Goal: Navigation & Orientation: Find specific page/section

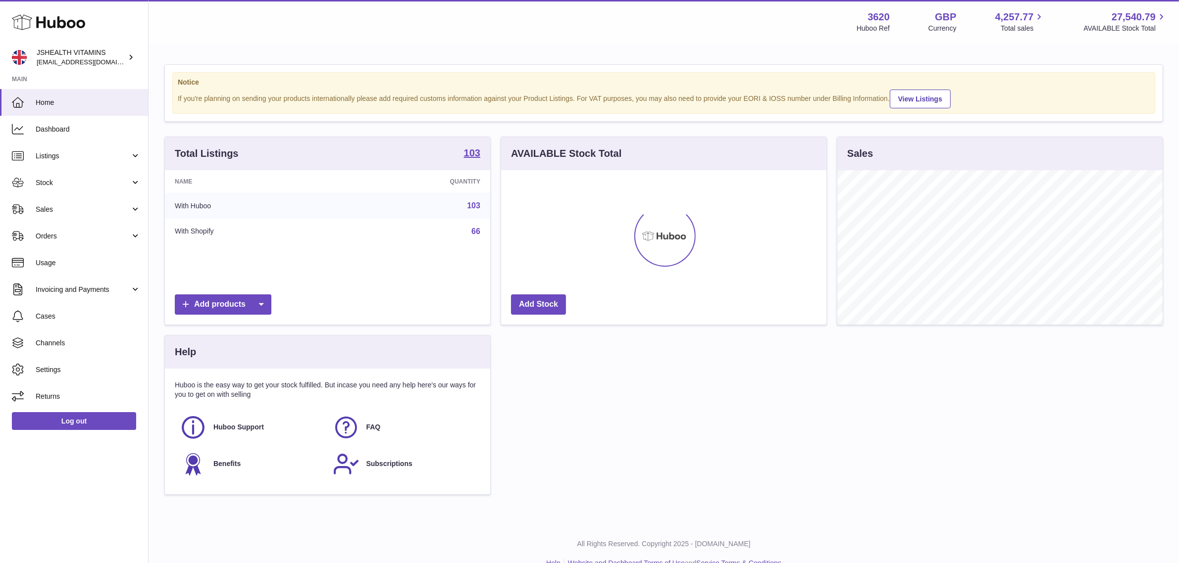
scroll to position [154, 325]
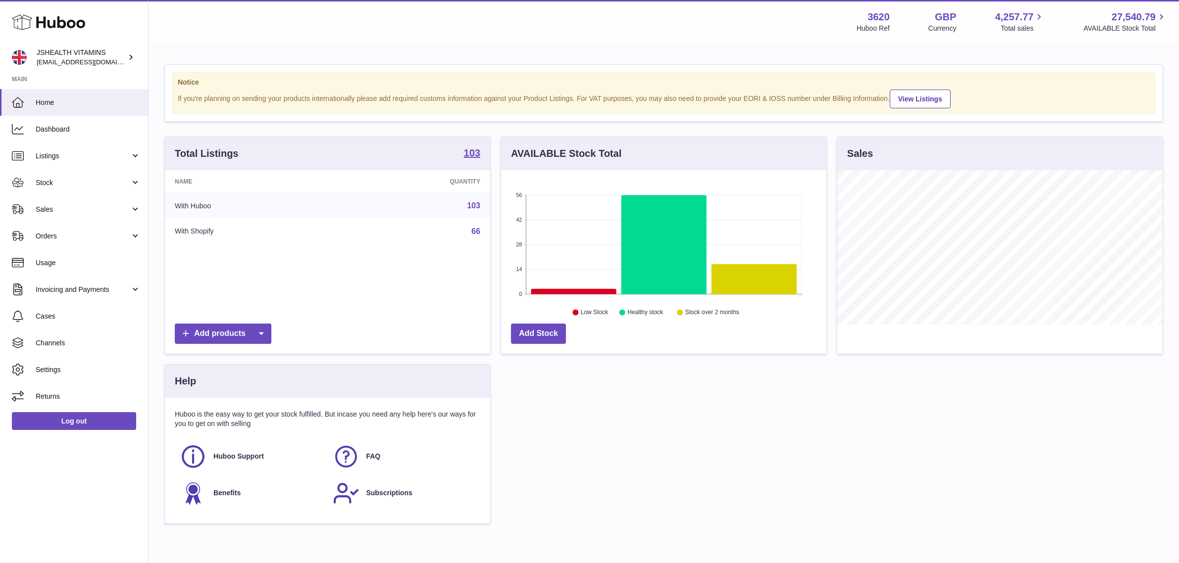
click at [472, 142] on div "103" at bounding box center [472, 153] width 16 height 33
click at [469, 145] on div "103" at bounding box center [472, 153] width 16 height 33
click at [469, 151] on strong "103" at bounding box center [472, 153] width 16 height 10
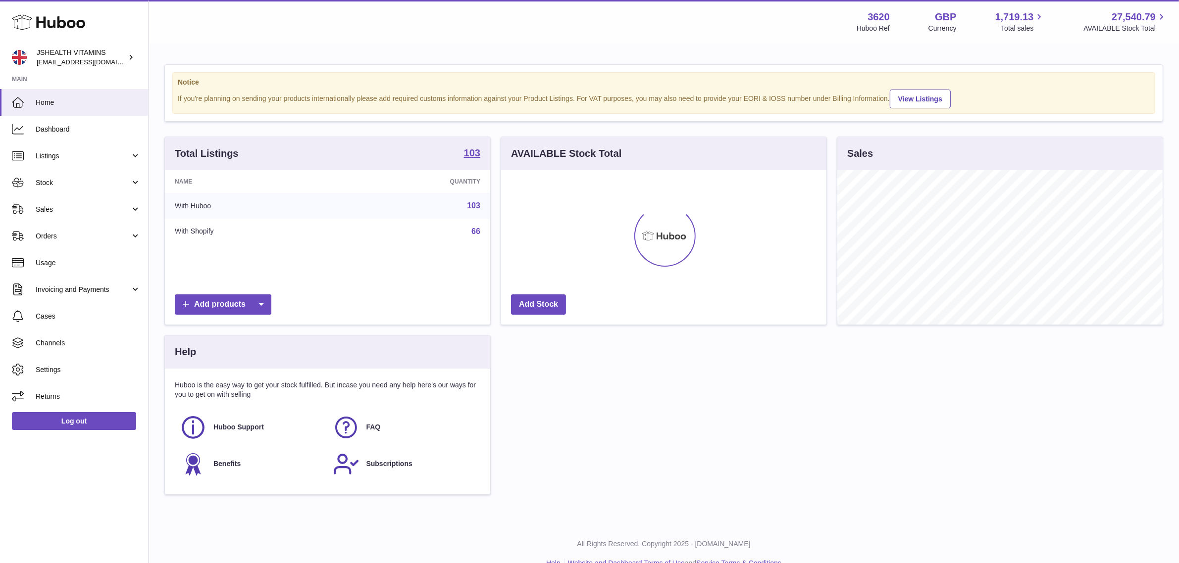
scroll to position [154, 325]
click at [474, 157] on strong "103" at bounding box center [472, 153] width 16 height 10
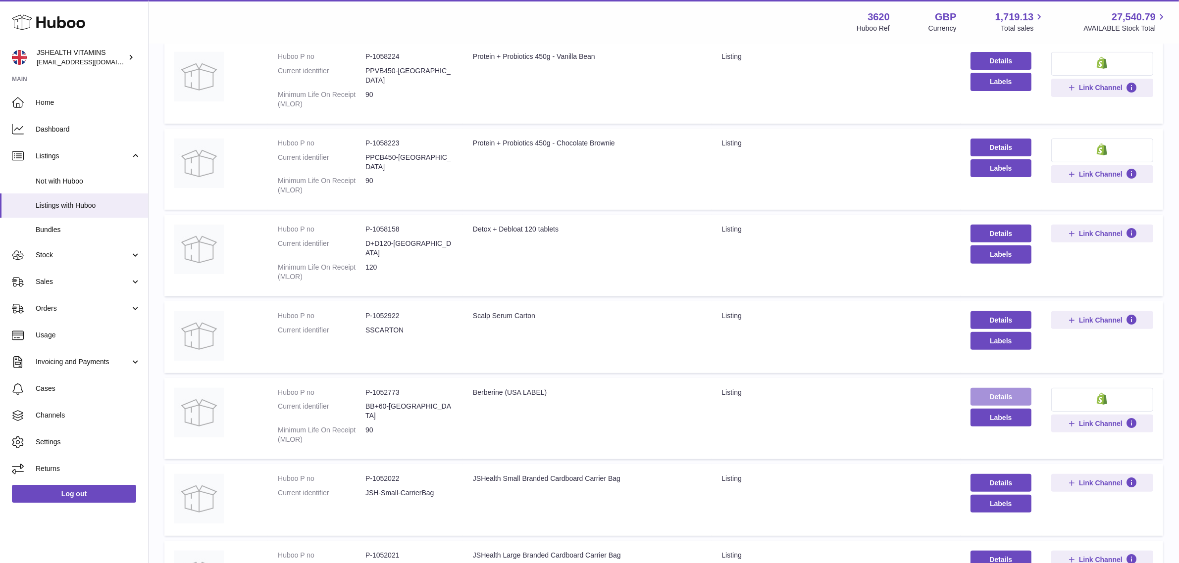
scroll to position [501, 0]
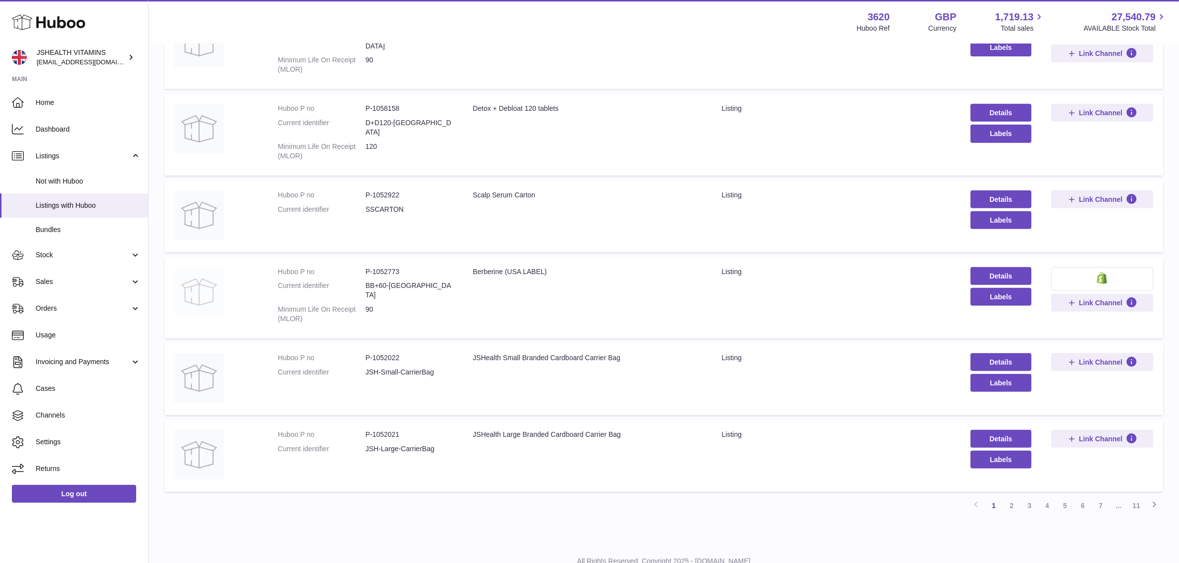
click at [198, 268] on img at bounding box center [199, 292] width 50 height 50
click at [72, 102] on span "Home" at bounding box center [88, 102] width 105 height 9
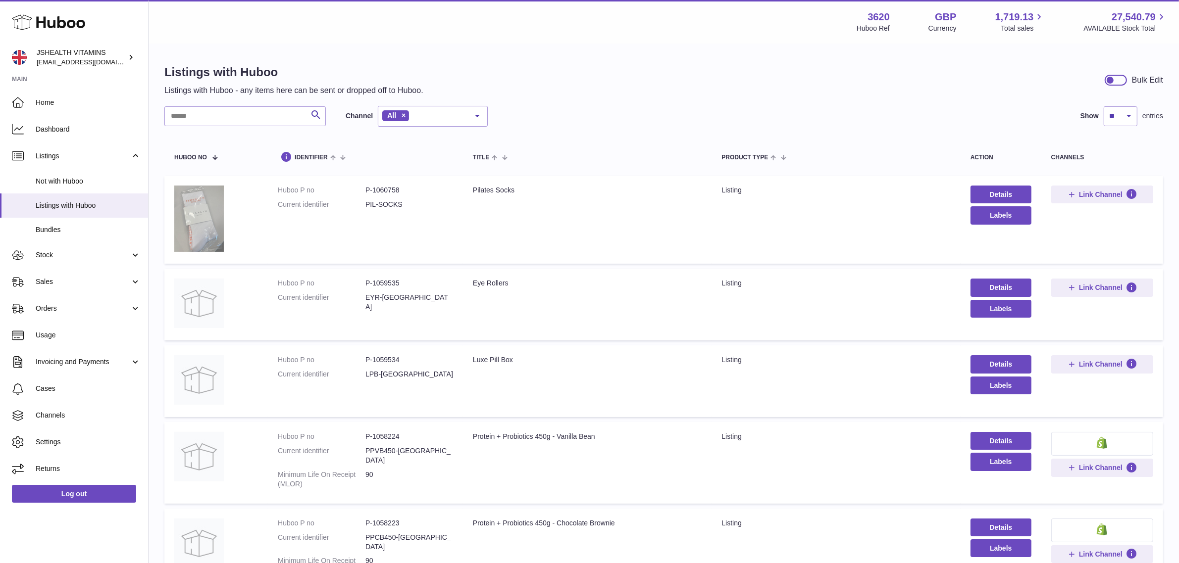
click at [200, 206] on img at bounding box center [199, 219] width 50 height 66
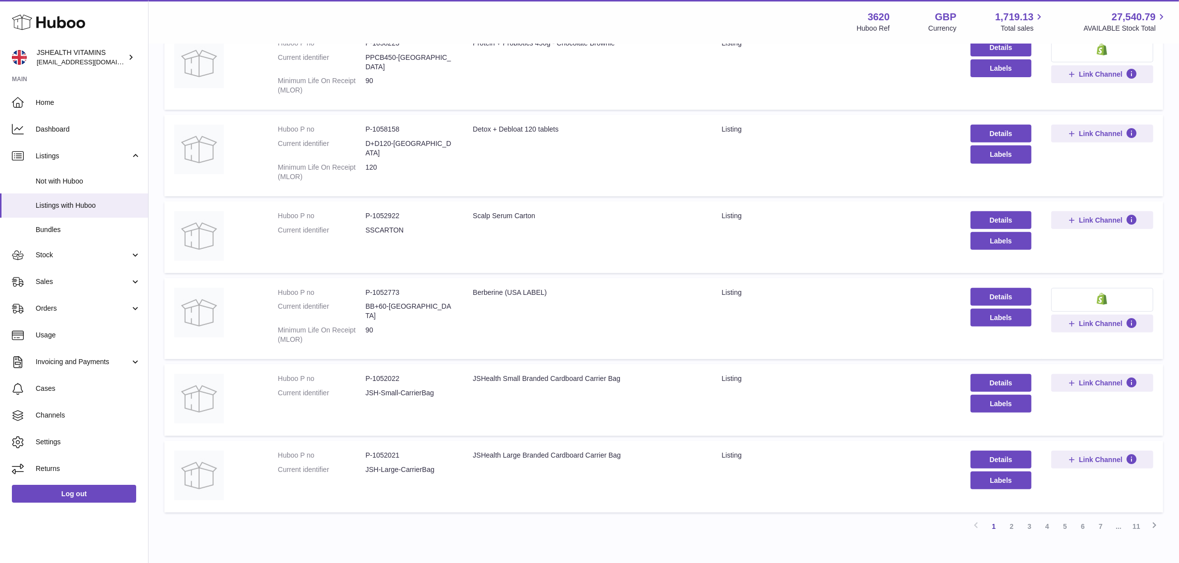
scroll to position [501, 0]
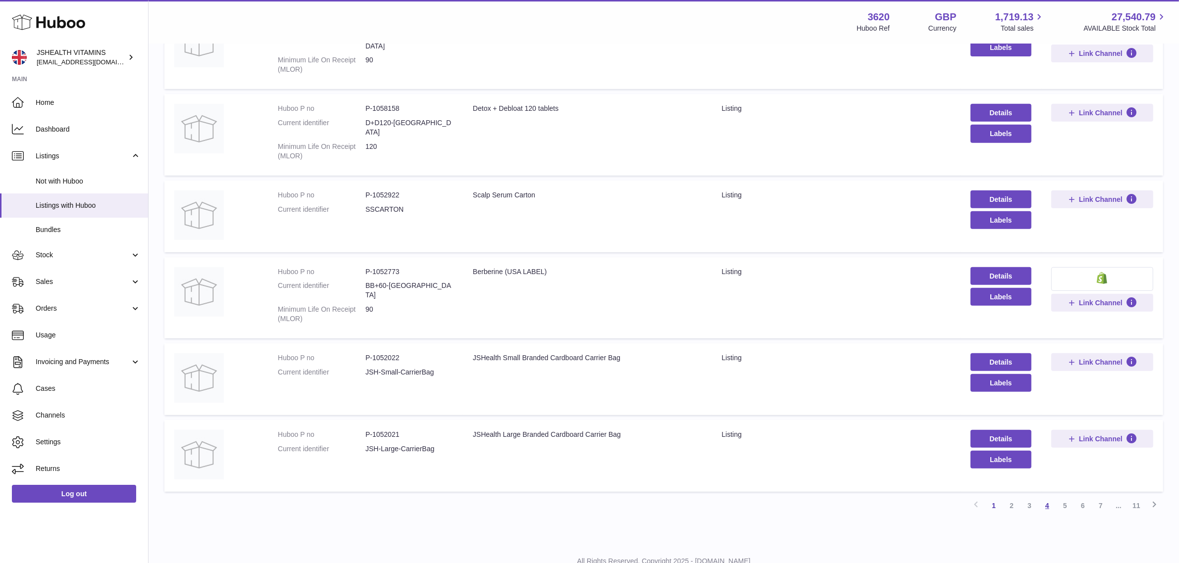
click at [1039, 497] on link "4" at bounding box center [1047, 506] width 18 height 18
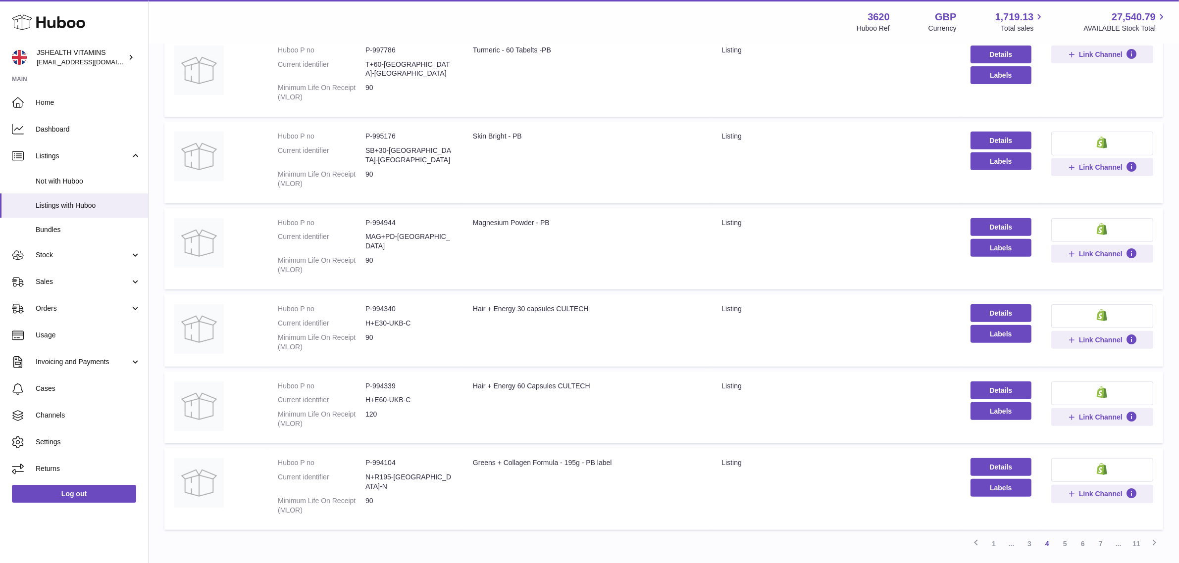
scroll to position [486, 0]
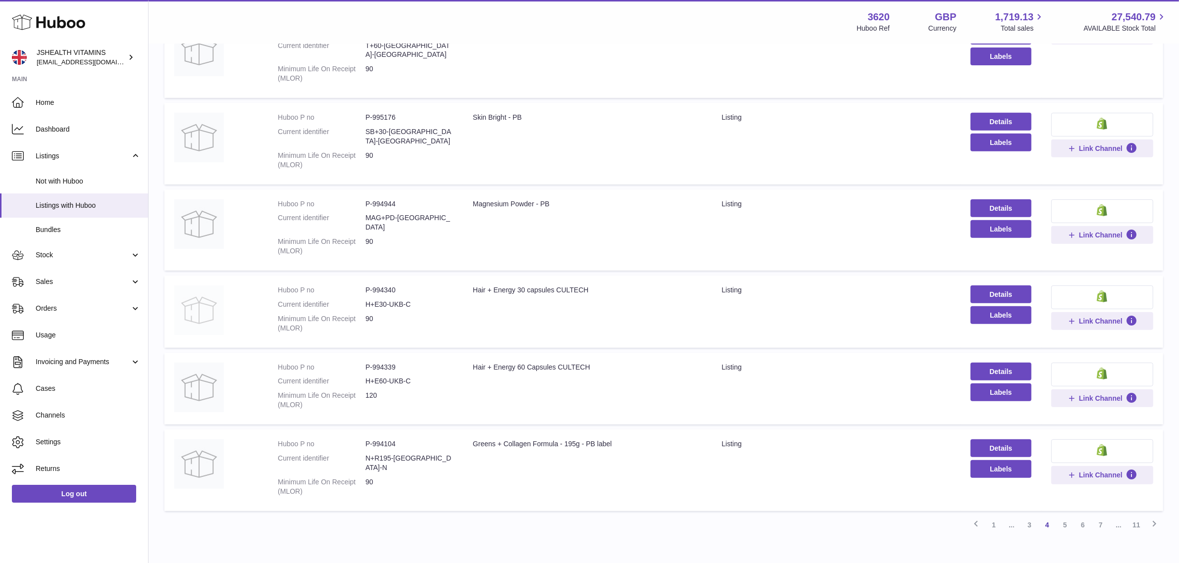
click at [216, 286] on img at bounding box center [199, 311] width 50 height 50
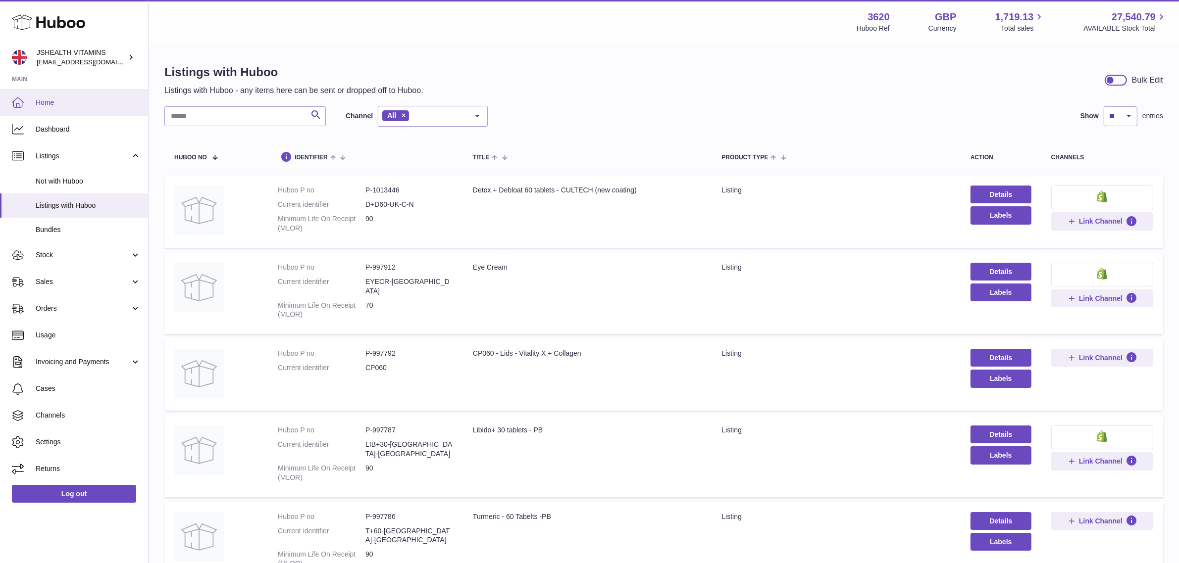
click at [83, 102] on span "Home" at bounding box center [88, 102] width 105 height 9
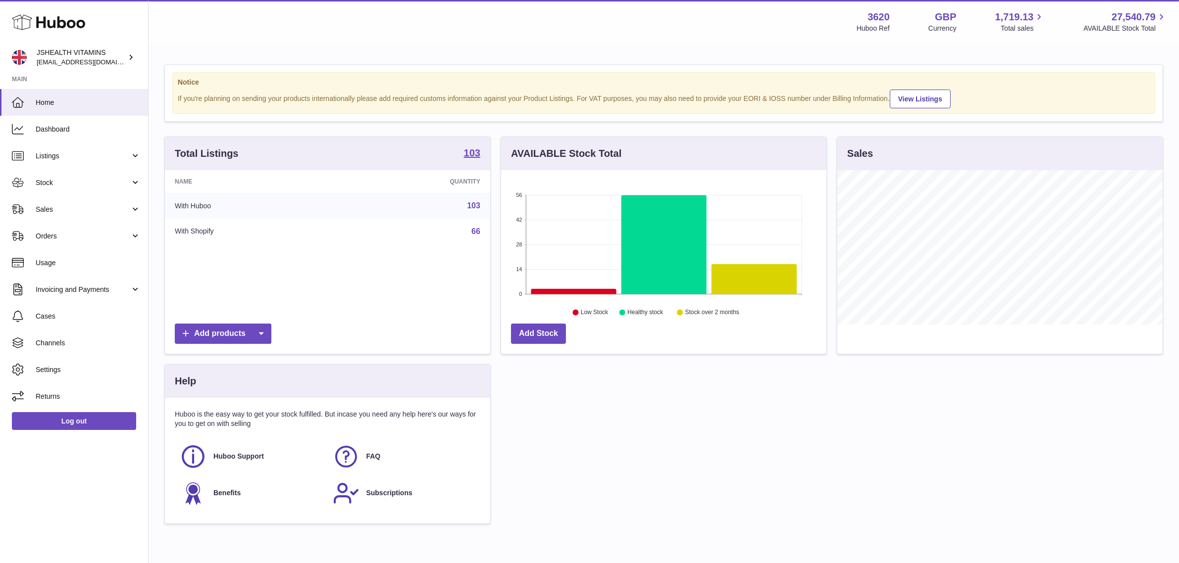
scroll to position [154, 325]
